Goal: Task Accomplishment & Management: Manage account settings

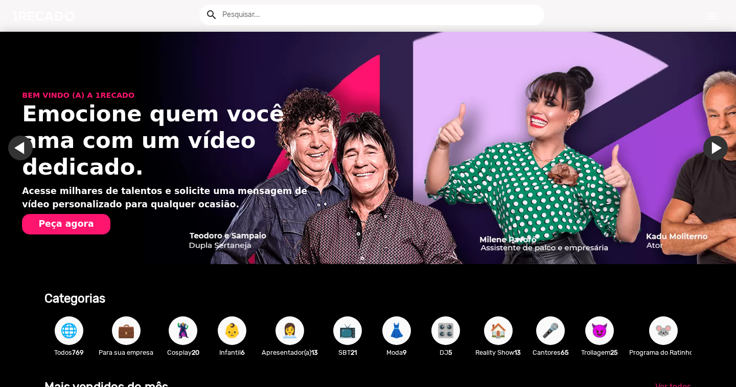
click at [716, 21] on mat-icon "menu" at bounding box center [712, 16] width 12 height 12
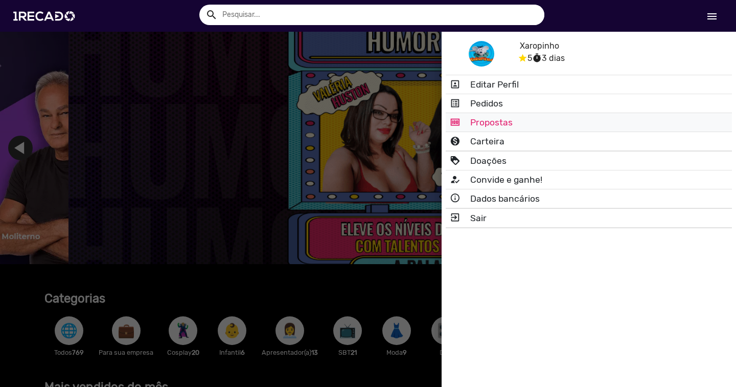
scroll to position [0, 2209]
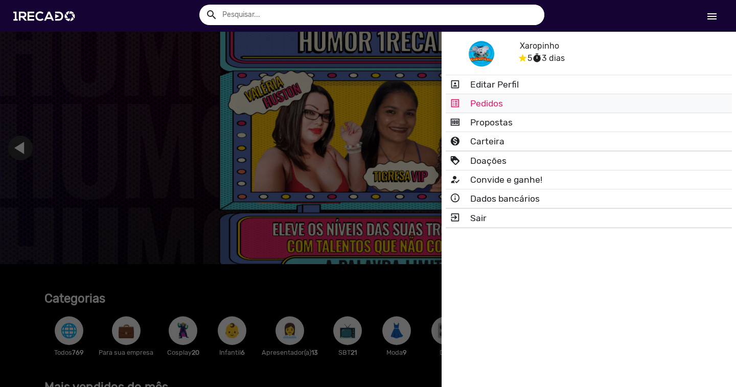
click at [489, 100] on link "list_alt Pedidos" at bounding box center [589, 103] width 286 height 18
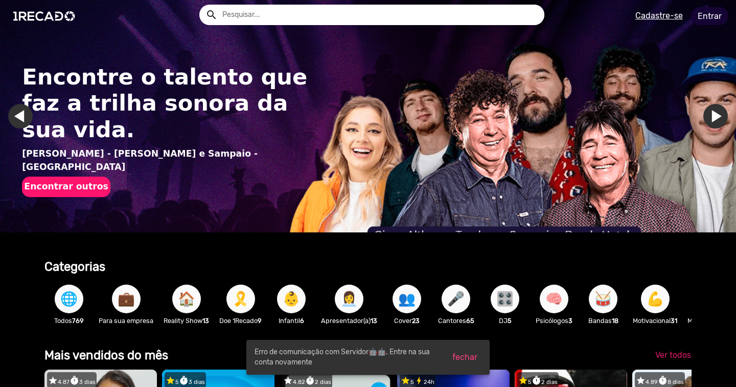
click at [706, 15] on link "Entrar" at bounding box center [709, 16] width 37 height 18
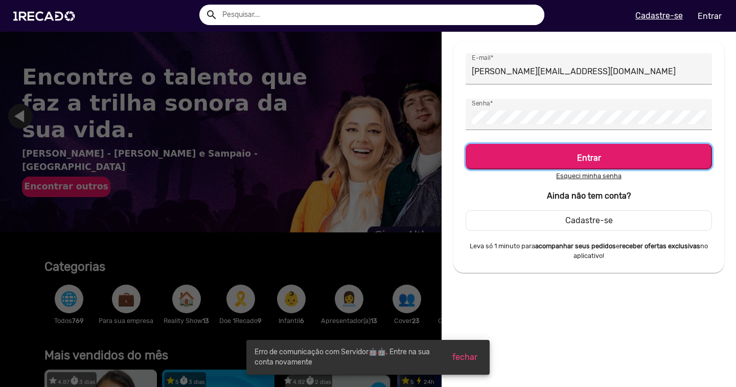
click at [609, 151] on h5 "Entrar" at bounding box center [589, 156] width 228 height 14
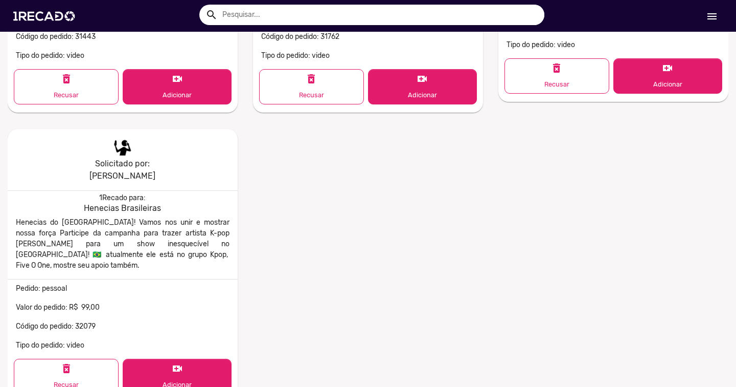
scroll to position [295, 0]
